Goal: Navigation & Orientation: Find specific page/section

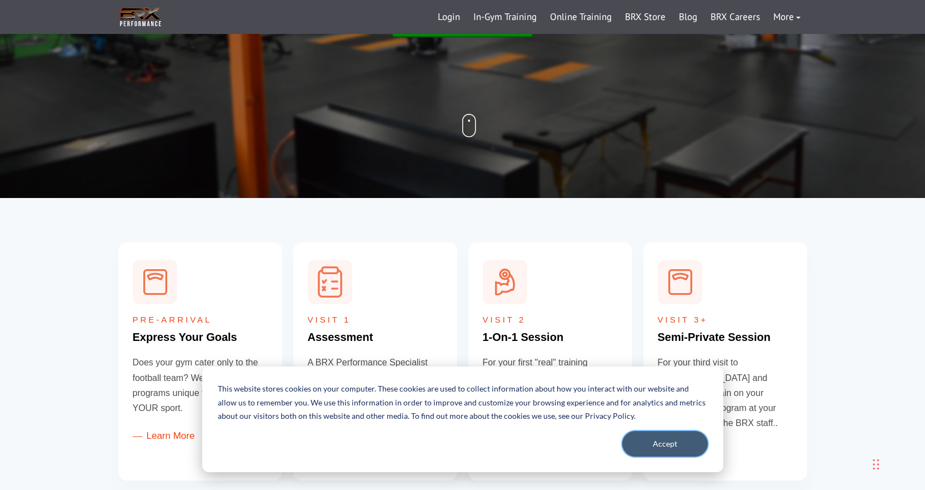
click at [666, 441] on button "Accept" at bounding box center [665, 444] width 86 height 26
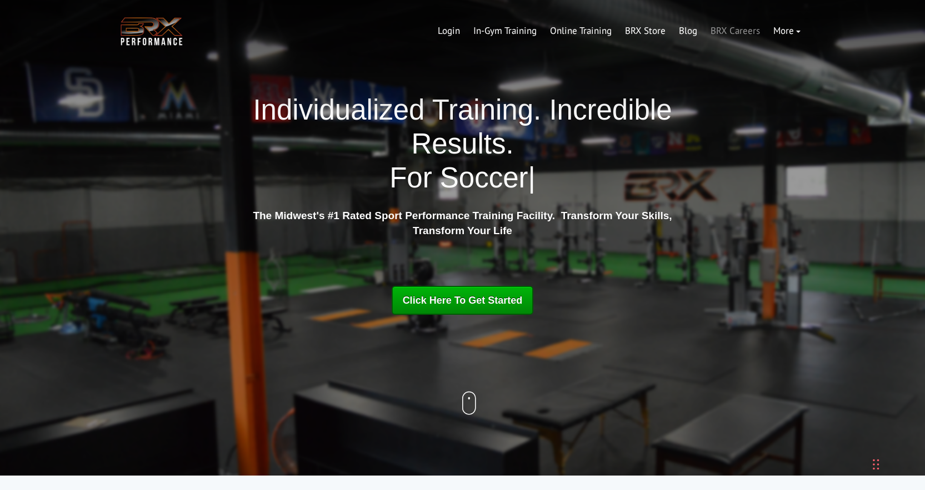
click at [735, 28] on link "BRX Careers" at bounding box center [735, 31] width 63 height 27
click at [497, 30] on link "In-Gym Training" at bounding box center [505, 31] width 77 height 27
